Goal: Find specific page/section: Find specific page/section

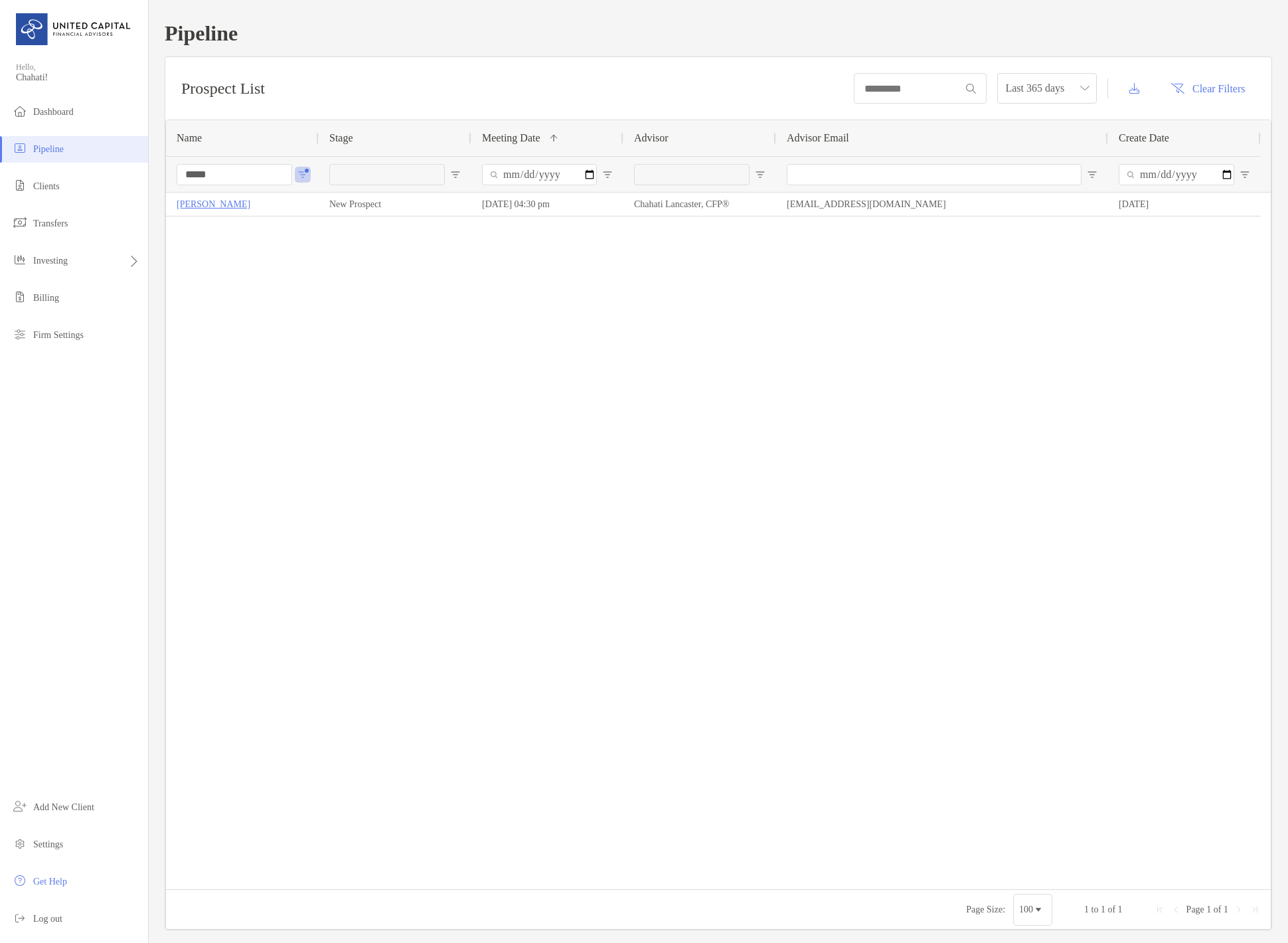
drag, startPoint x: 284, startPoint y: 171, endPoint x: 173, endPoint y: 162, distance: 111.4
click at [173, 166] on div "*****" at bounding box center [241, 174] width 153 height 36
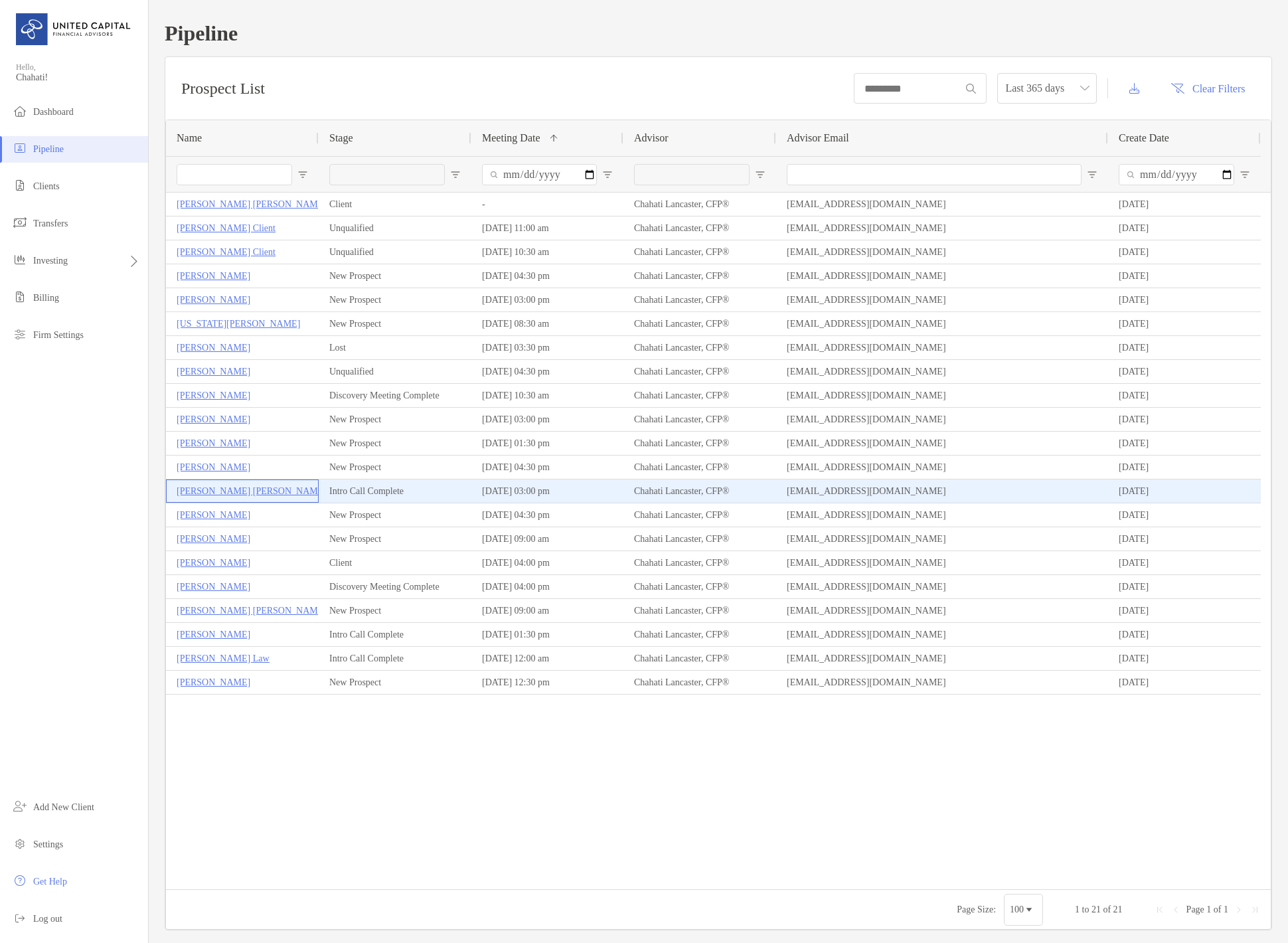
click at [218, 494] on p "[PERSON_NAME] [PERSON_NAME]" at bounding box center [252, 491] width 150 height 16
